Goal: Task Accomplishment & Management: Manage account settings

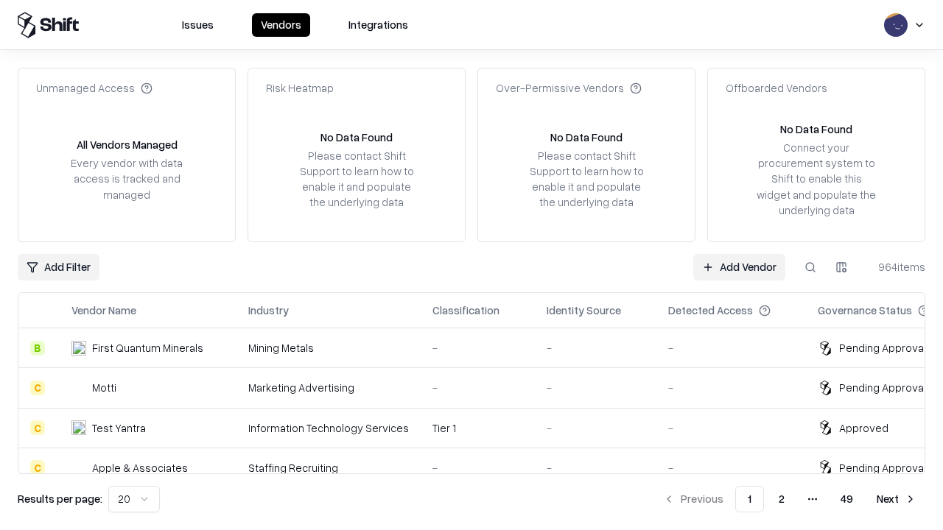
click at [739, 267] on link "Add Vendor" at bounding box center [739, 267] width 92 height 27
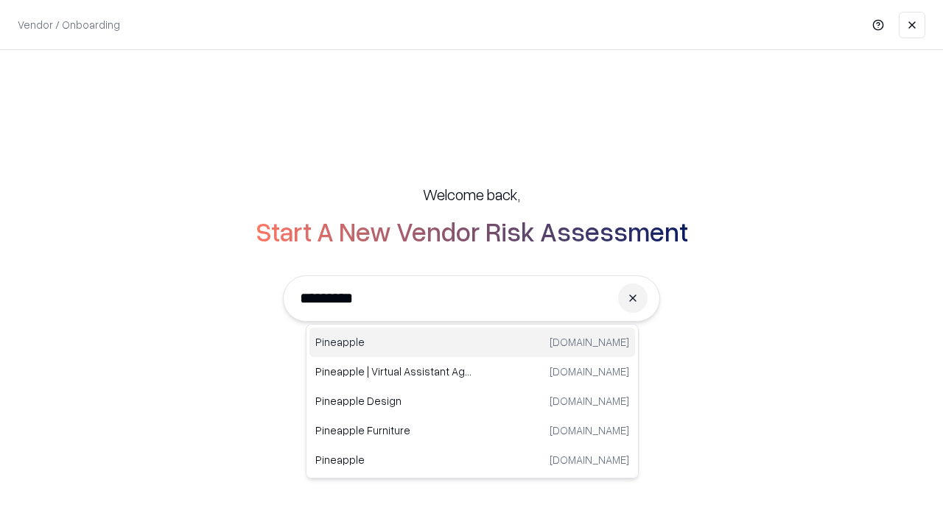
click at [472, 342] on div "Pineapple pineappleenergy.com" at bounding box center [472, 342] width 326 height 29
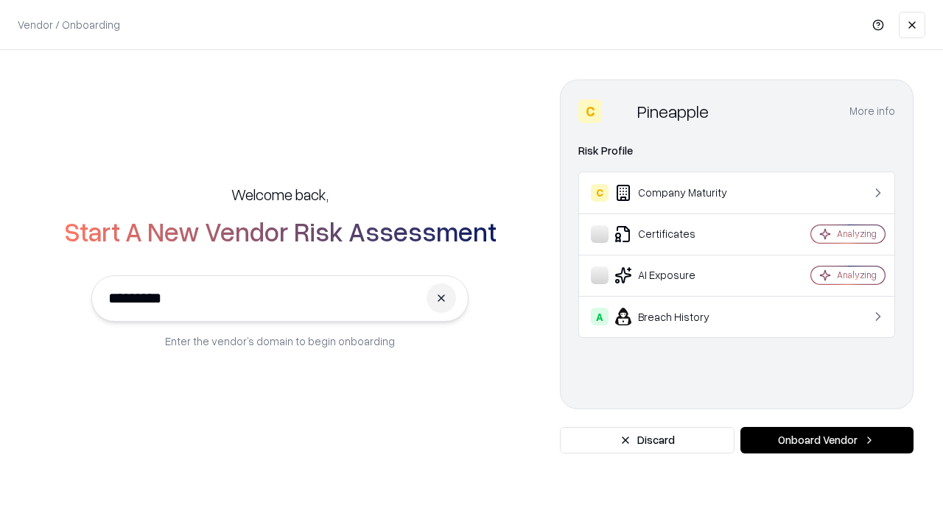
type input "*********"
click at [826, 440] on button "Onboard Vendor" at bounding box center [826, 440] width 173 height 27
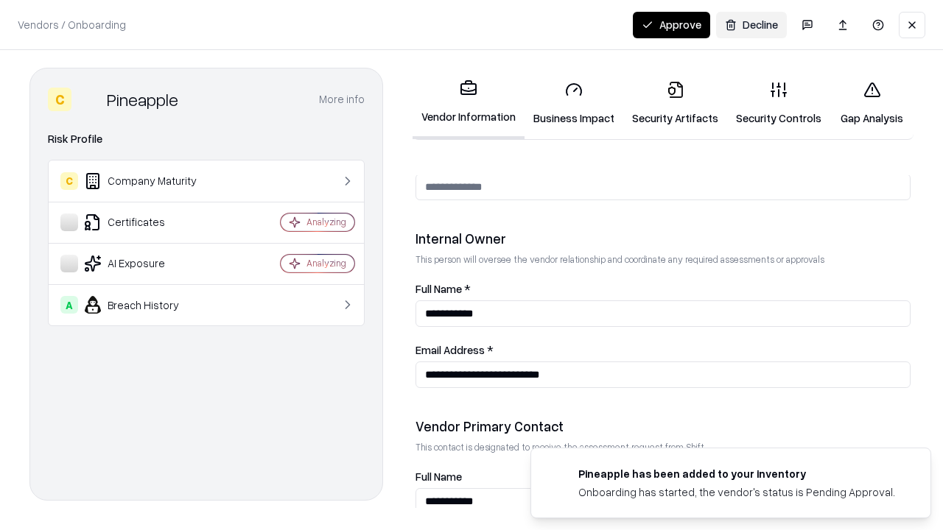
scroll to position [763, 0]
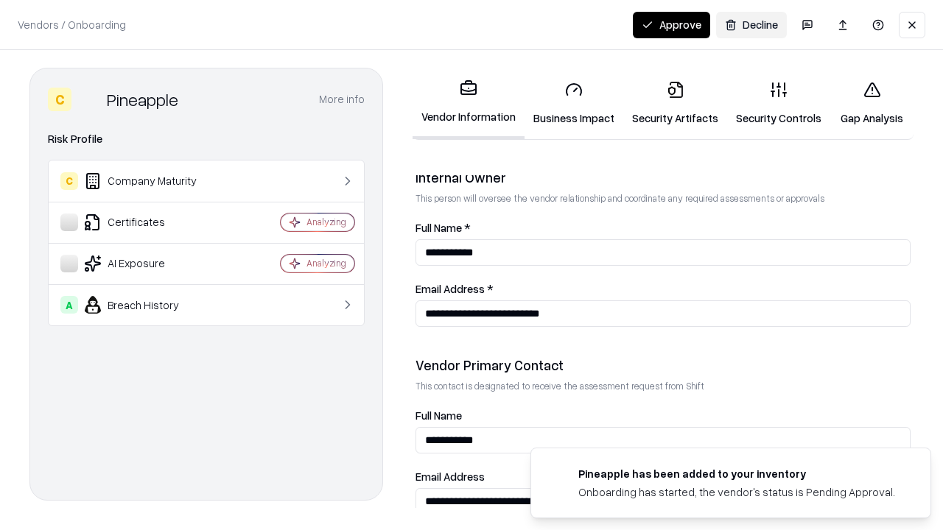
click at [675, 103] on link "Security Artifacts" at bounding box center [675, 103] width 104 height 68
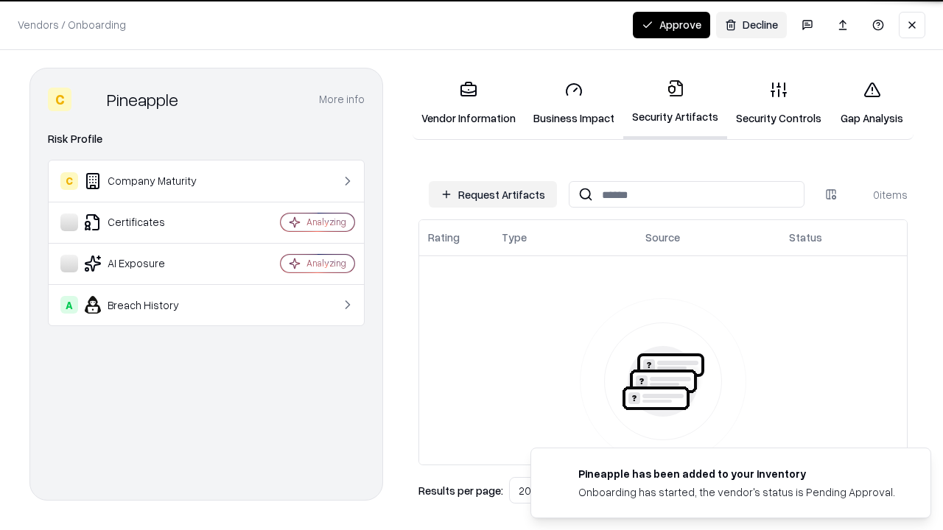
click at [493, 194] on button "Request Artifacts" at bounding box center [493, 194] width 128 height 27
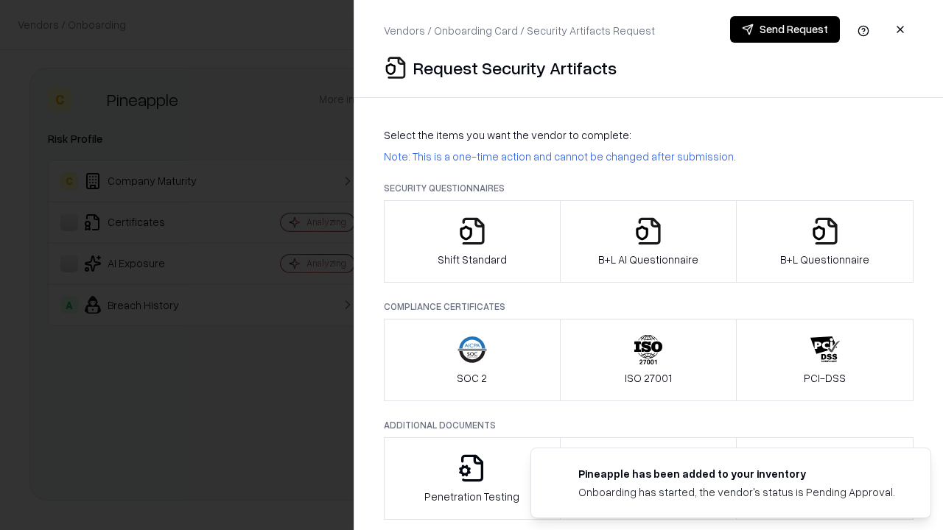
click at [824, 242] on icon "button" at bounding box center [824, 231] width 29 height 29
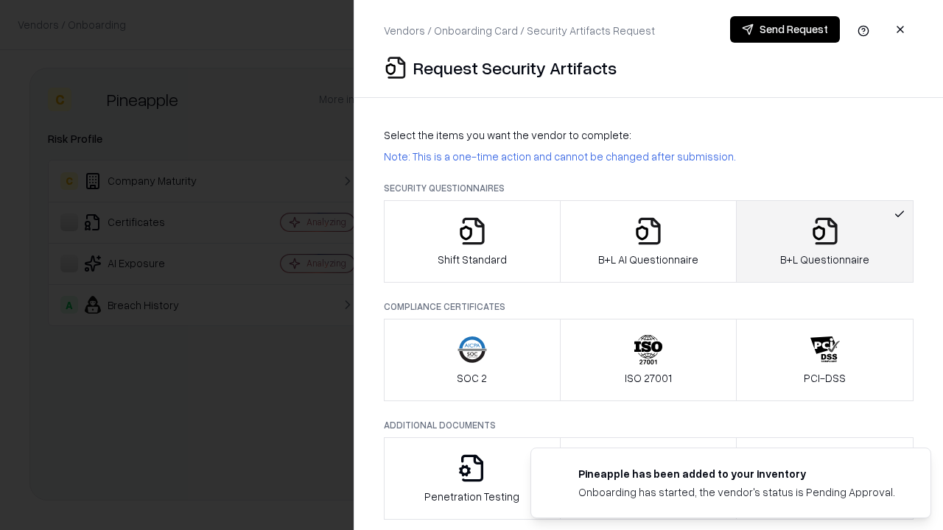
click at [647, 242] on icon "button" at bounding box center [647, 231] width 29 height 29
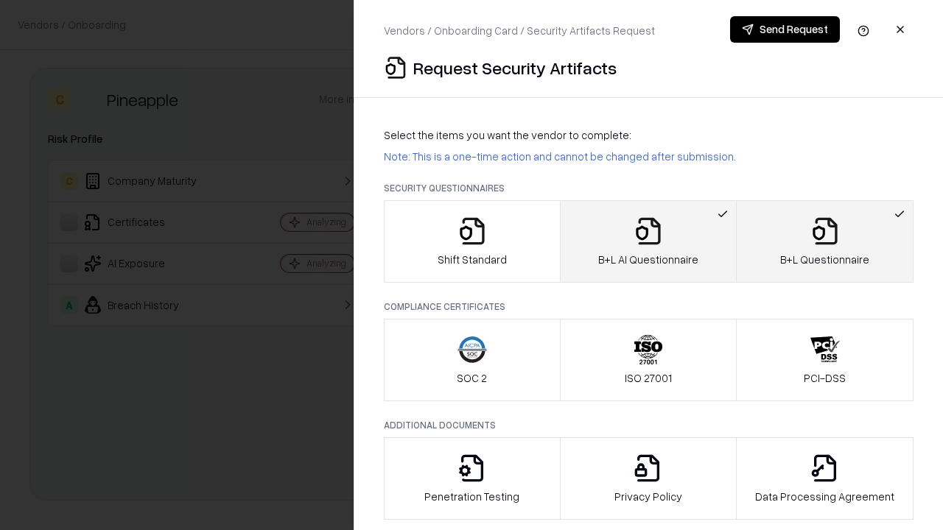
click at [784, 29] on button "Send Request" at bounding box center [785, 29] width 110 height 27
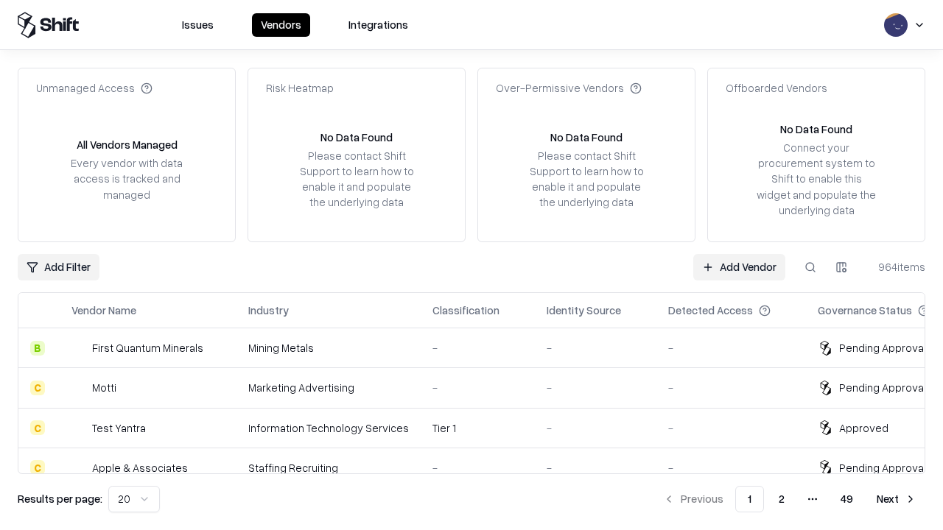
click at [810, 267] on button at bounding box center [810, 267] width 27 height 27
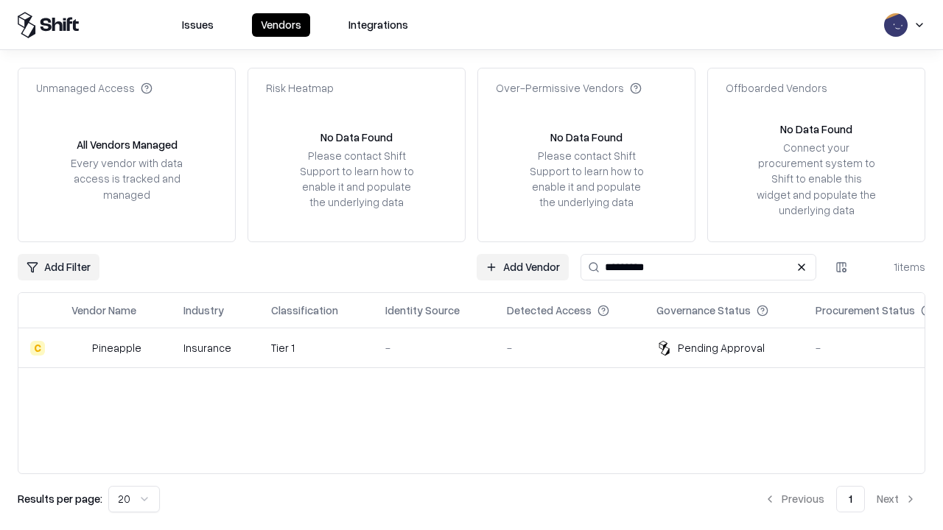
type input "*********"
click at [480, 348] on div "-" at bounding box center [434, 347] width 98 height 15
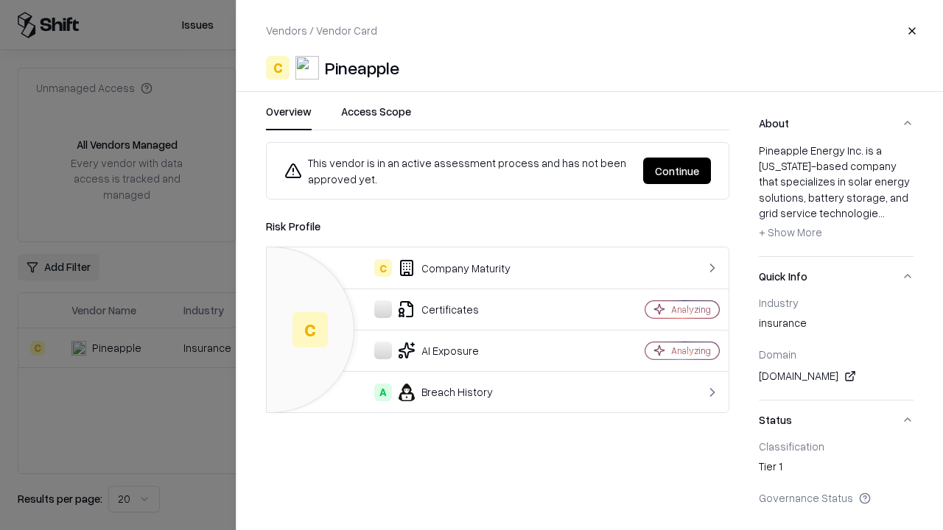
click at [677, 171] on button "Continue" at bounding box center [677, 171] width 68 height 27
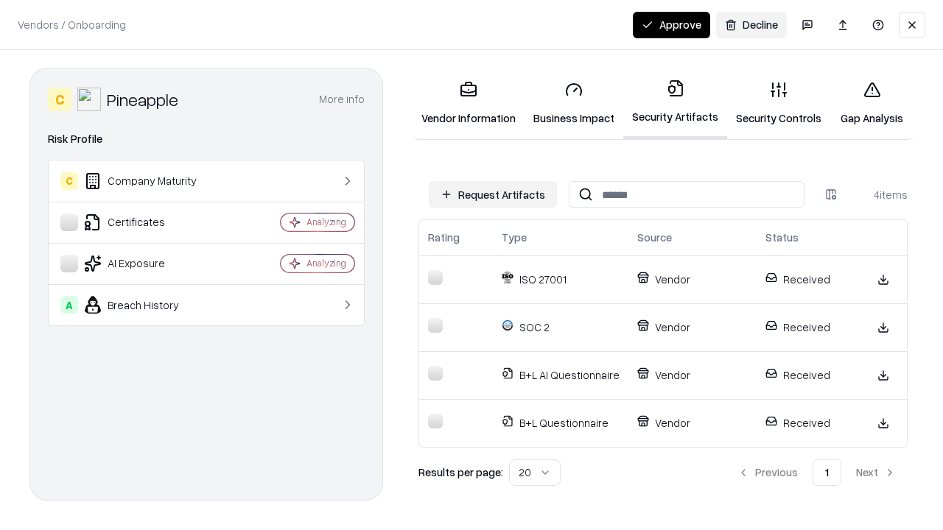
click at [671, 24] on button "Approve" at bounding box center [671, 25] width 77 height 27
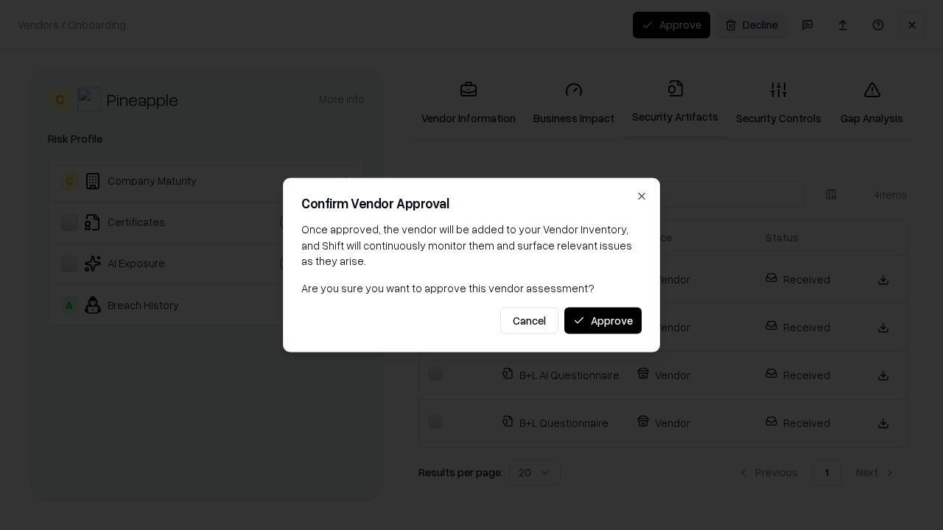
click at [602, 320] on button "Approve" at bounding box center [602, 320] width 77 height 27
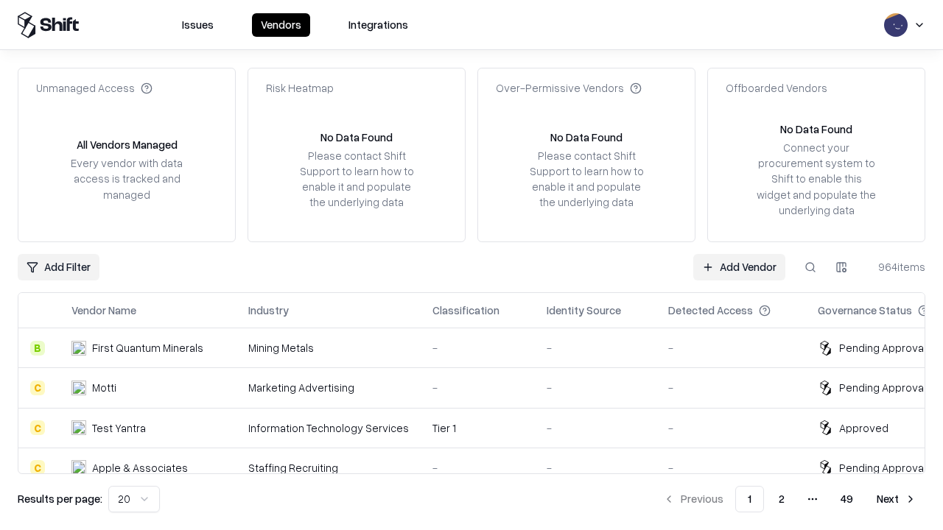
type input "*********"
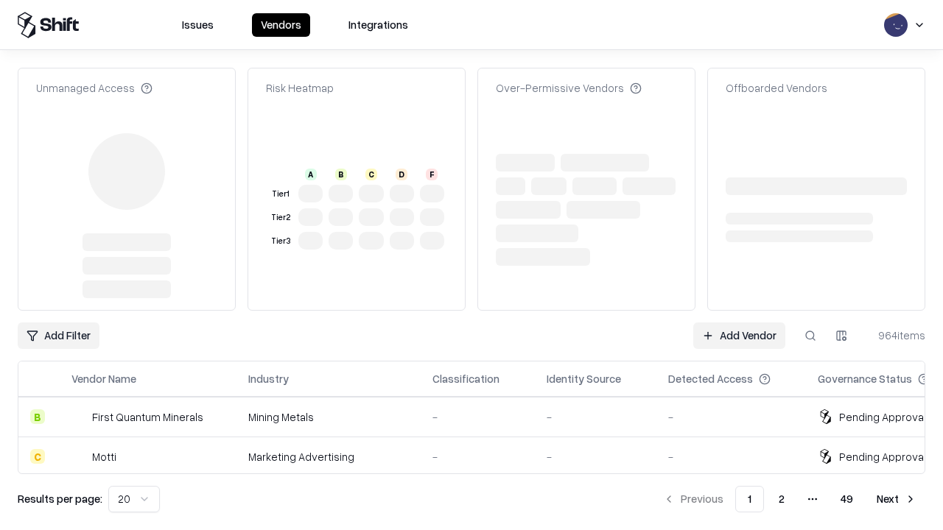
click at [739, 323] on link "Add Vendor" at bounding box center [739, 336] width 92 height 27
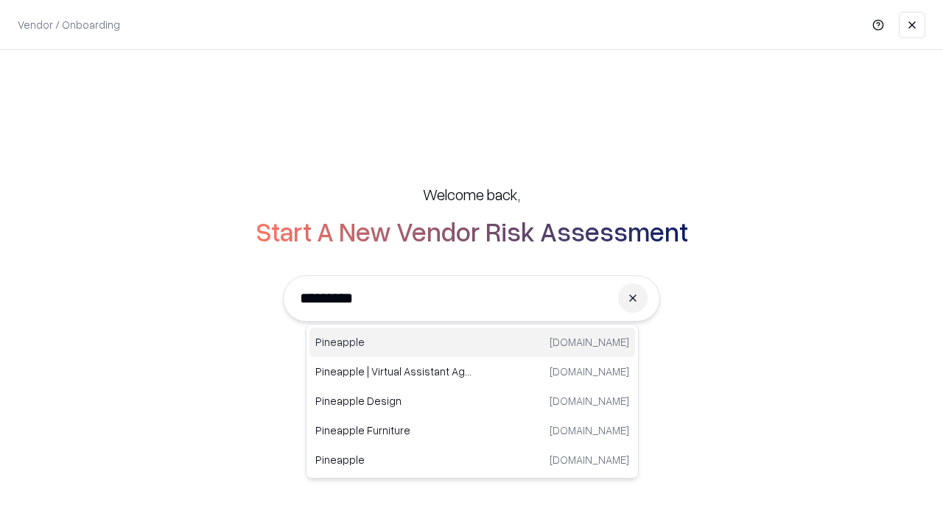
click at [472, 342] on div "Pineapple pineappleenergy.com" at bounding box center [472, 342] width 326 height 29
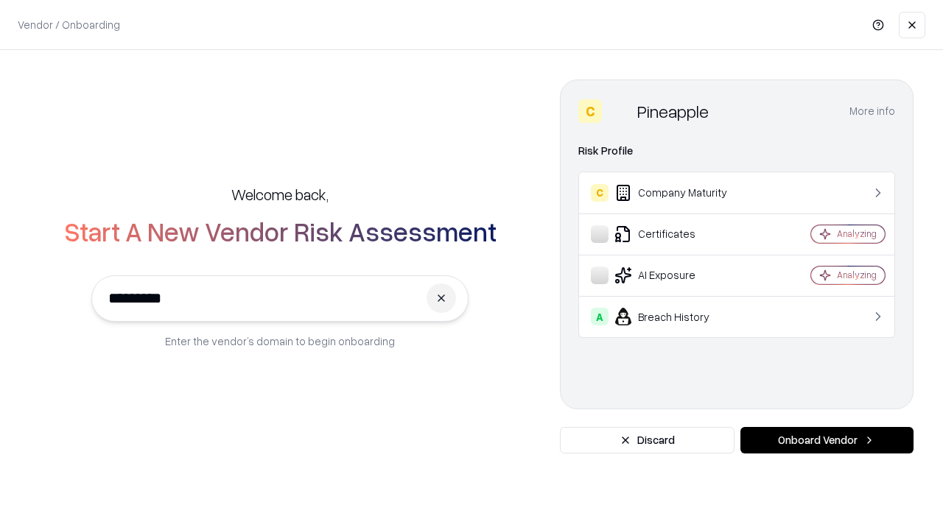
type input "*********"
click at [826, 440] on button "Onboard Vendor" at bounding box center [826, 440] width 173 height 27
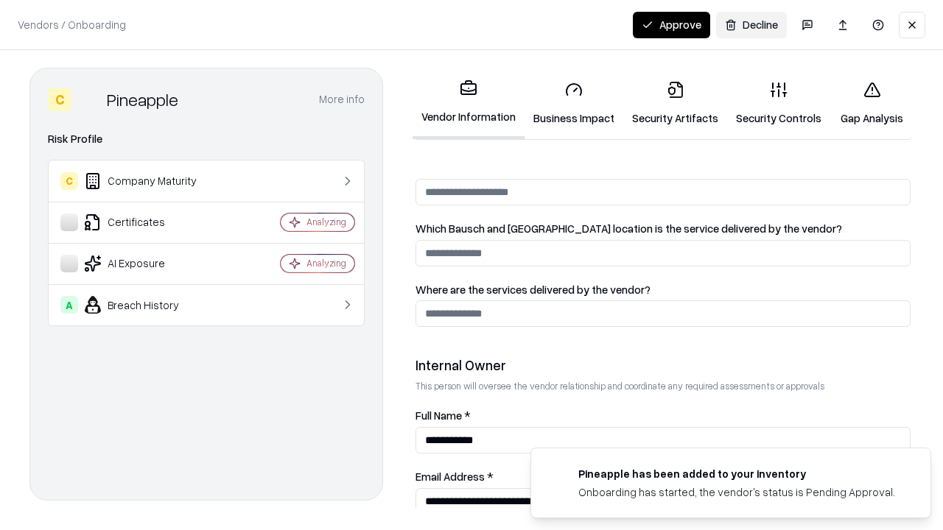
scroll to position [763, 0]
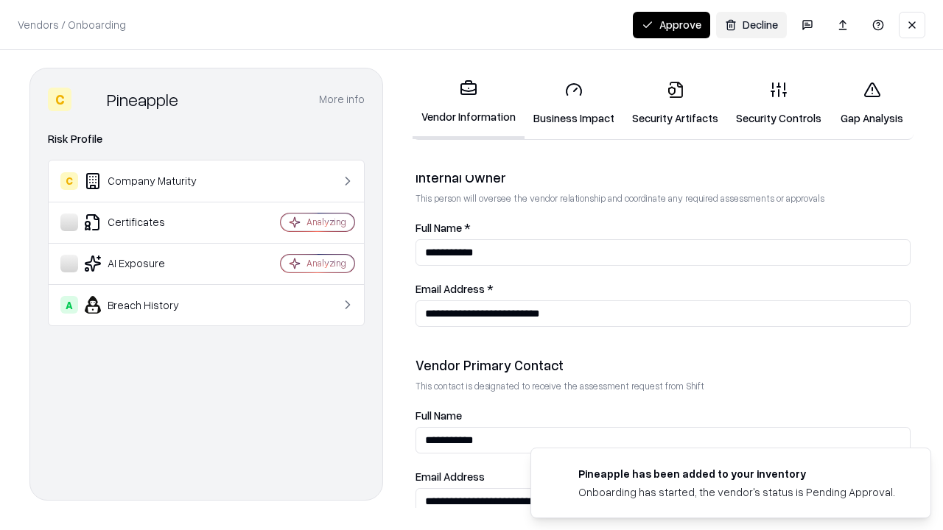
click at [671, 24] on button "Approve" at bounding box center [671, 25] width 77 height 27
